Goal: Download file/media

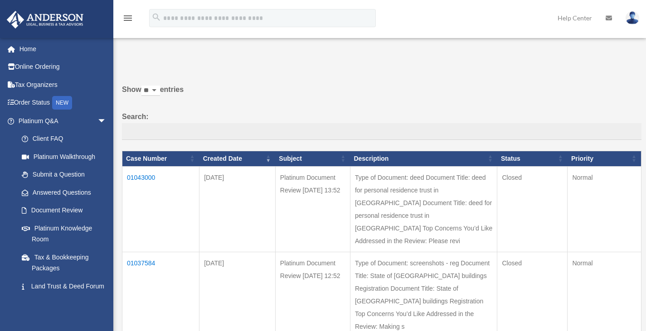
scroll to position [150, 0]
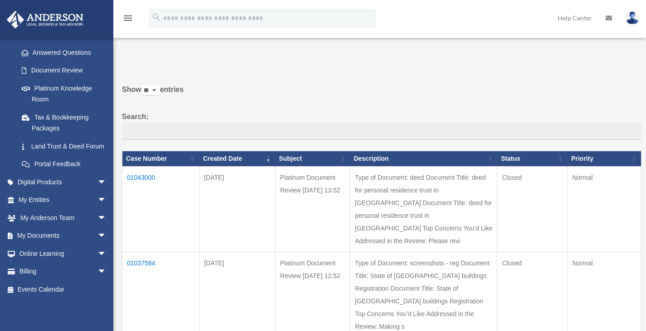
click at [93, 80] on link "Platinum Knowledge Room" at bounding box center [64, 93] width 103 height 29
click at [74, 82] on link "Platinum Knowledge Room" at bounding box center [64, 93] width 103 height 29
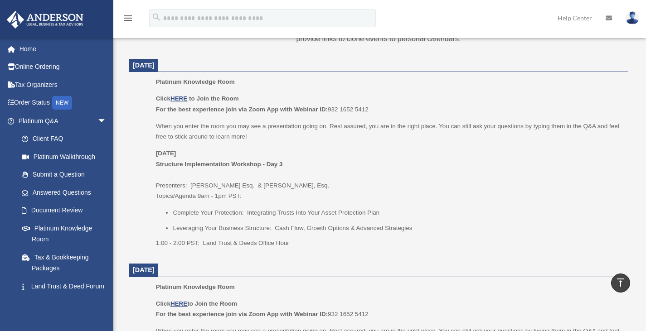
scroll to position [363, 0]
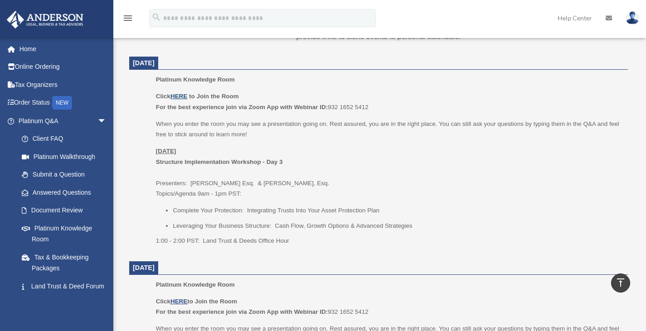
click at [180, 95] on u "HERE" at bounding box center [178, 96] width 17 height 7
click at [97, 123] on span "arrow_drop_down" at bounding box center [106, 121] width 18 height 19
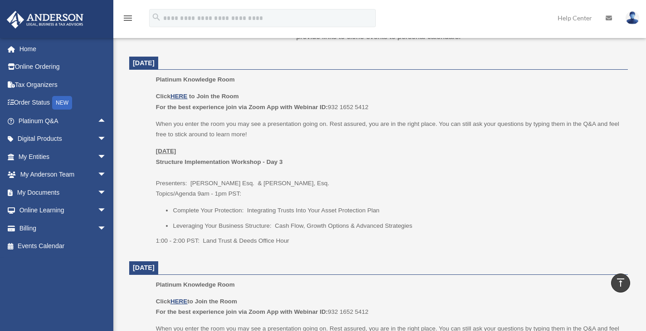
click at [58, 188] on link "My Documents arrow_drop_down" at bounding box center [63, 193] width 114 height 18
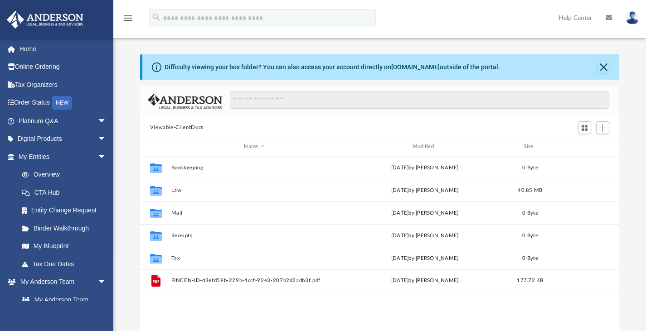
scroll to position [199, 472]
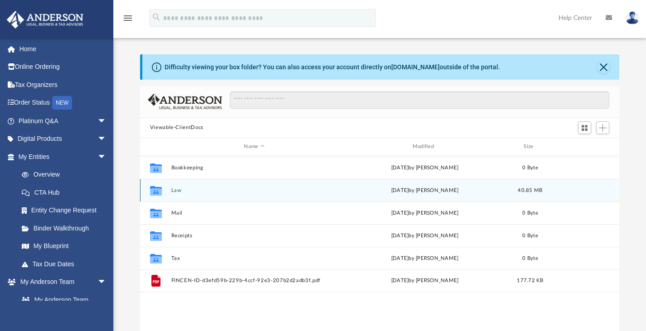
click at [171, 196] on div "Collaborated Folder Law Fri Sep 26 2025 by Michael Balducci 40.85 MB" at bounding box center [380, 190] width 480 height 23
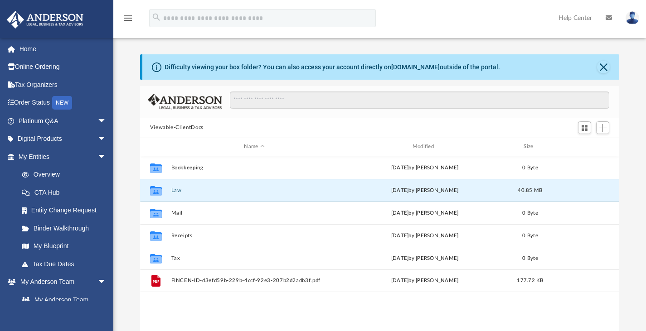
click at [223, 192] on button "Law" at bounding box center [254, 190] width 166 height 6
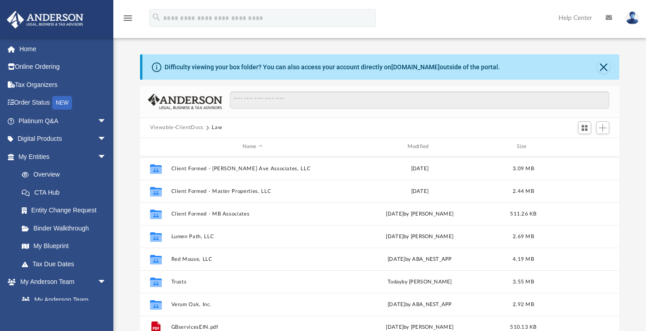
scroll to position [91, 0]
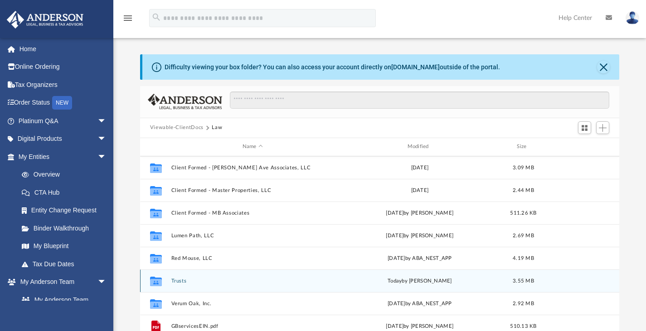
click at [187, 274] on div "Collaborated Folder Trusts today by Suzanne Wood 3.55 MB" at bounding box center [380, 281] width 480 height 23
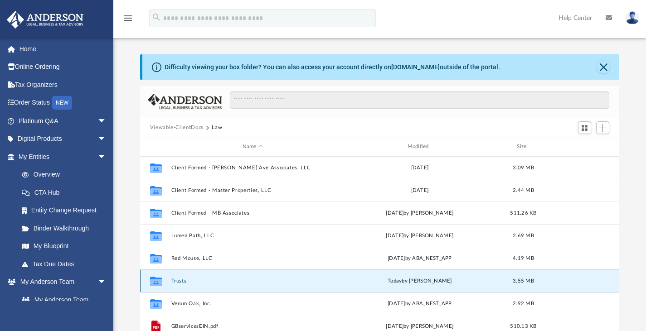
click at [170, 281] on div "Collaborated Folder Trusts today by Suzanne Wood 3.55 MB" at bounding box center [380, 281] width 480 height 23
click at [223, 286] on div "Collaborated Folder Trusts today by Suzanne Wood 3.55 MB" at bounding box center [380, 281] width 480 height 23
click at [179, 281] on button "Trusts" at bounding box center [252, 281] width 163 height 6
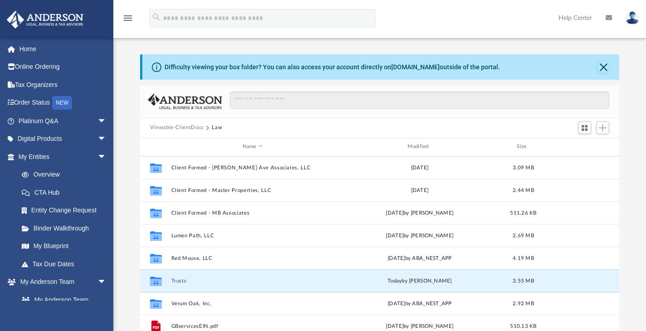
drag, startPoint x: 179, startPoint y: 281, endPoint x: 169, endPoint y: 282, distance: 10.1
click at [179, 281] on button "Trusts" at bounding box center [252, 281] width 163 height 6
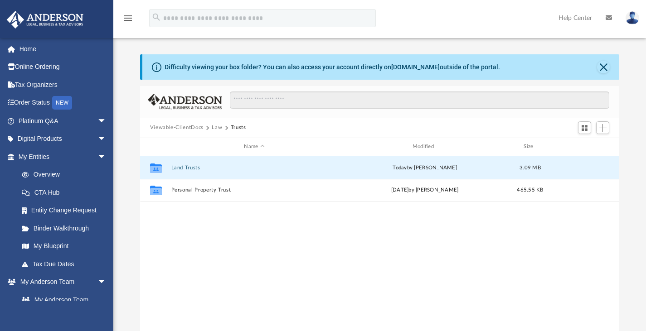
click at [195, 169] on button "Land Trusts" at bounding box center [254, 168] width 166 height 6
click at [195, 170] on button "Land Trust - Green Dinosaur Trust" at bounding box center [254, 168] width 166 height 6
click at [195, 170] on div "Collaborated Folder Land Trust - Green Dinosaur Trust today by Suzanne Wood 3.0…" at bounding box center [380, 167] width 480 height 23
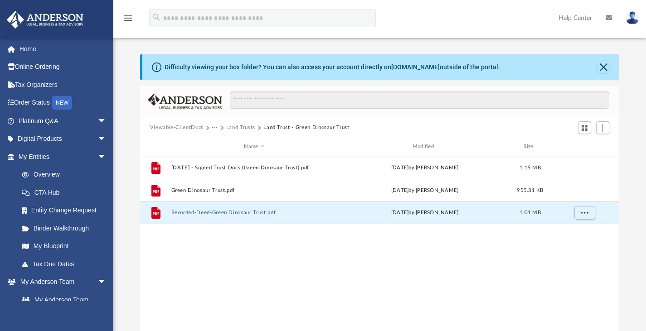
click at [217, 211] on button "Recorded-Deed-Green Dinosaur Trust.pdf" at bounding box center [254, 213] width 166 height 6
